Goal: Transaction & Acquisition: Download file/media

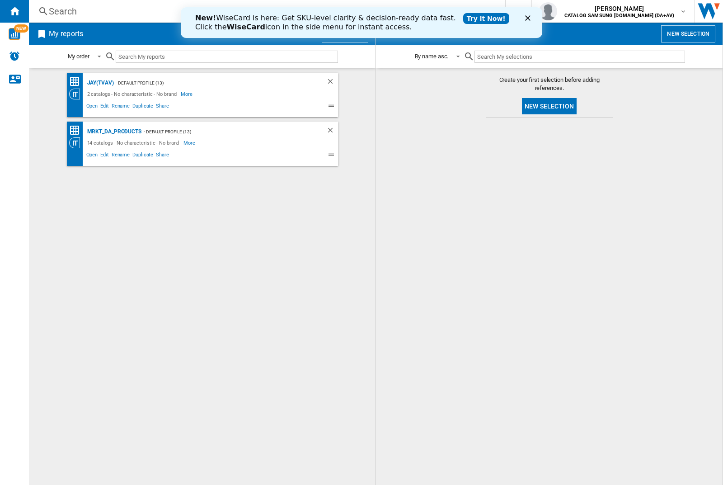
click at [114, 132] on div "MRKT_DA_PRODUCTS" at bounding box center [113, 131] width 57 height 11
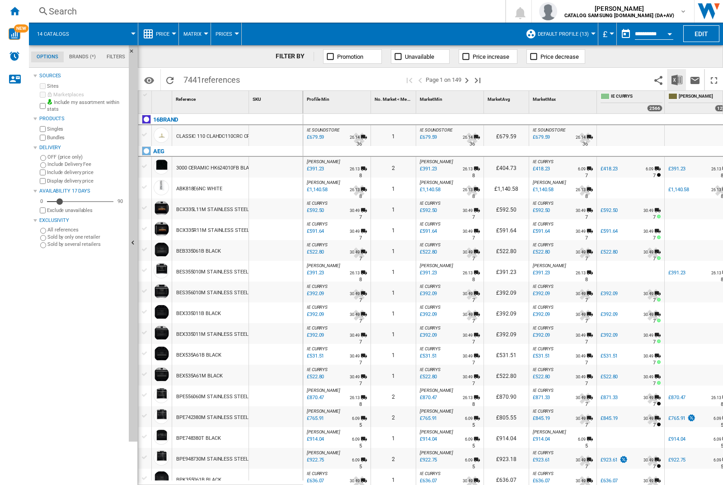
click at [677, 79] on img "Download in Excel" at bounding box center [677, 80] width 11 height 11
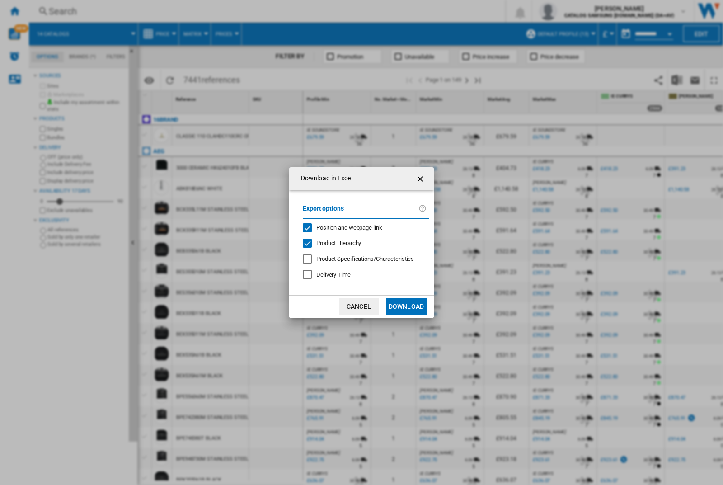
click at [344, 226] on span "Position and webpage link" at bounding box center [350, 227] width 66 height 7
click at [407, 307] on button "Download" at bounding box center [406, 306] width 41 height 16
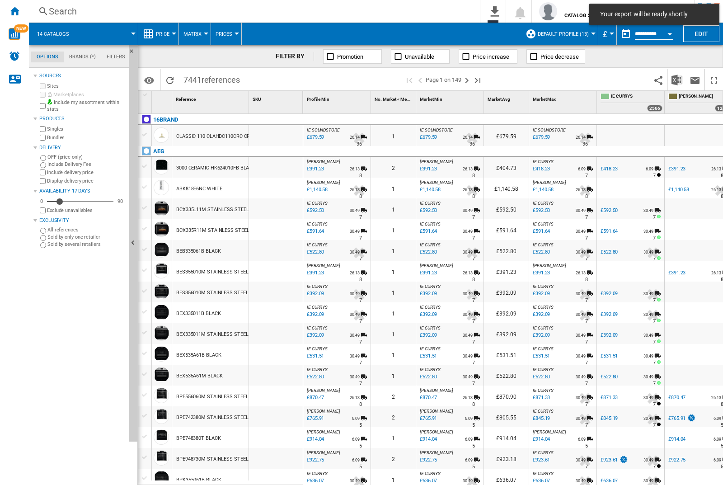
click at [279, 165] on div at bounding box center [276, 167] width 54 height 21
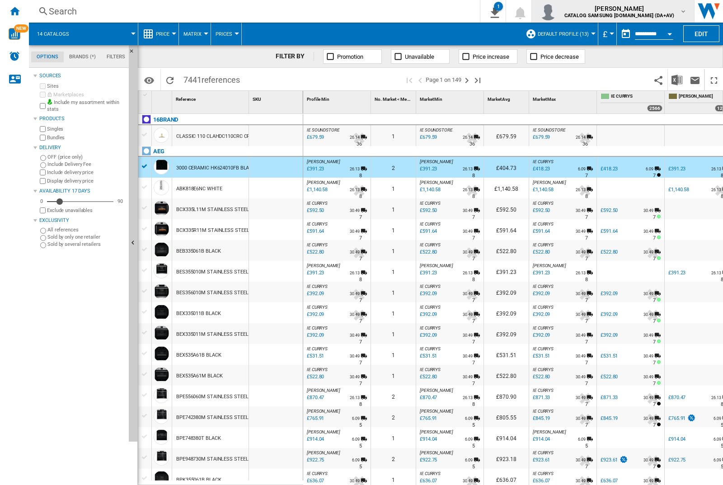
click at [558, 11] on img "button" at bounding box center [548, 11] width 18 height 18
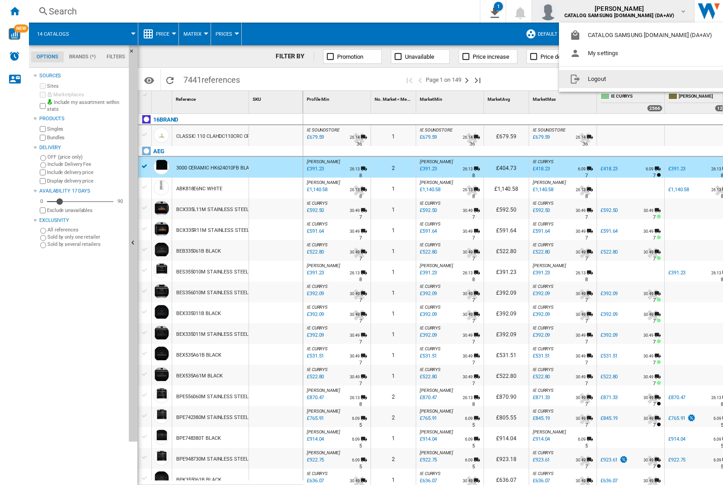
click at [629, 79] on button "Logout" at bounding box center [643, 79] width 168 height 18
